Goal: Check status

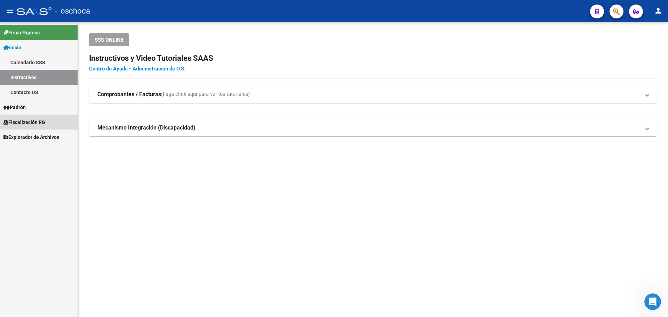
click at [28, 121] on span "Fiscalización RG" at bounding box center [24, 123] width 42 height 8
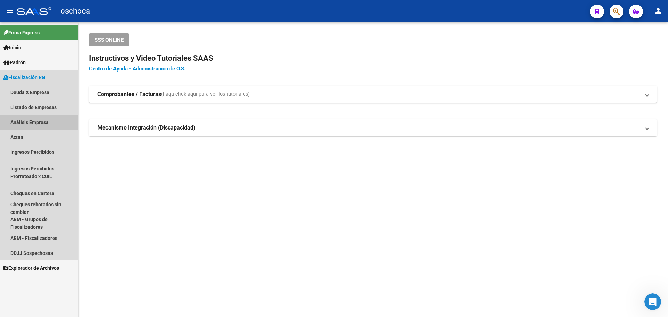
click at [48, 120] on link "Análisis Empresa" at bounding box center [39, 122] width 78 height 15
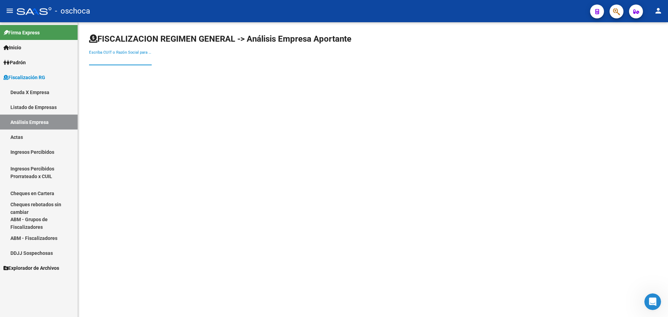
click at [94, 60] on input "Escriba CUIT o Razón Social para buscar" at bounding box center [120, 60] width 63 height 6
type input "0"
type input "33690404309"
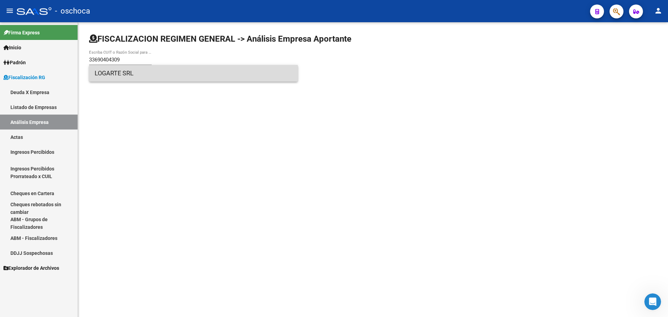
click at [113, 77] on span "LOGARTE SRL" at bounding box center [193, 73] width 197 height 17
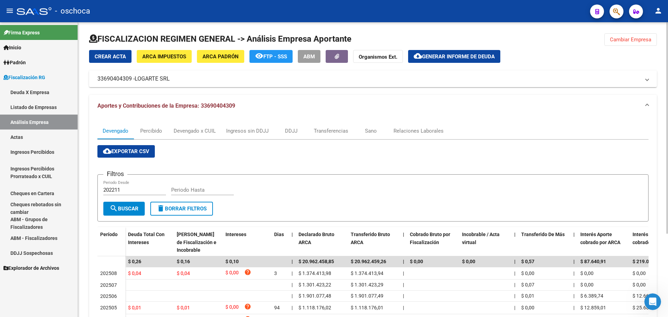
click at [609, 41] on button "Cambiar Empresa" at bounding box center [630, 39] width 53 height 13
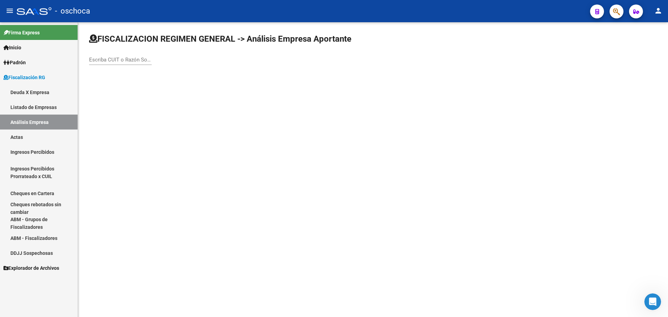
click at [103, 61] on input "Escriba CUIT o Razón Social para buscar" at bounding box center [120, 60] width 63 height 6
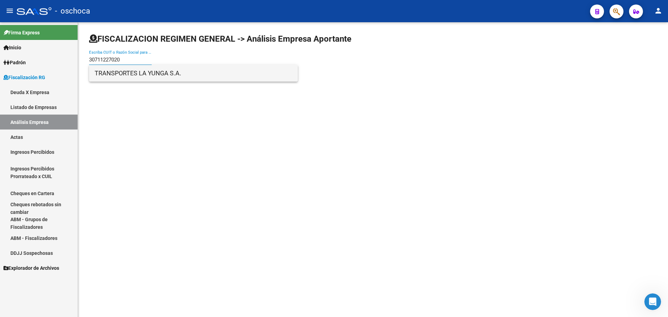
type input "30711227020"
click at [115, 74] on span "TRANSPORTES LA YUNGA S.A." at bounding box center [193, 73] width 197 height 17
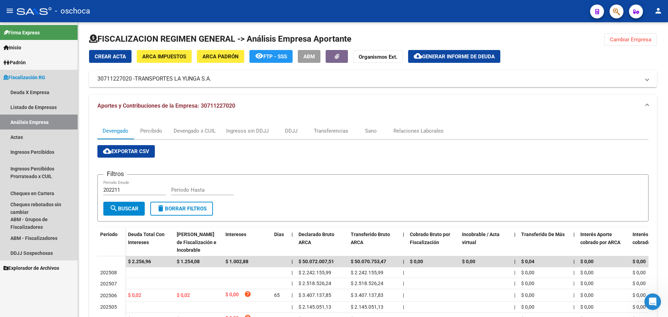
click at [48, 119] on link "Análisis Empresa" at bounding box center [39, 122] width 78 height 15
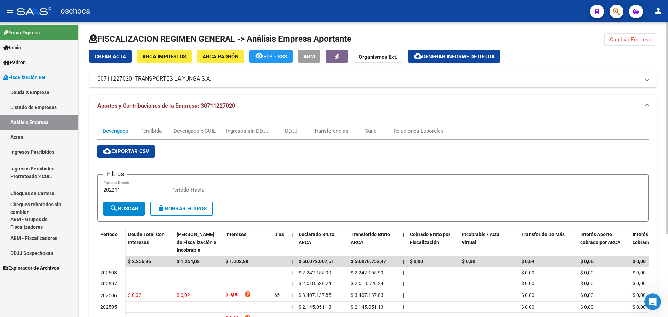
click at [622, 41] on span "Cambiar Empresa" at bounding box center [630, 40] width 41 height 6
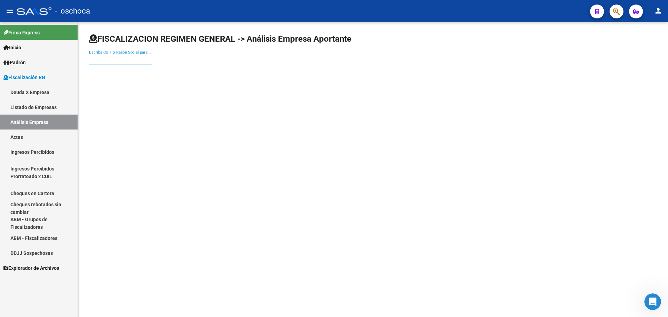
click at [96, 59] on input "Escriba CUIT o Razón Social para buscar" at bounding box center [120, 60] width 63 height 6
